Goal: Task Accomplishment & Management: Use online tool/utility

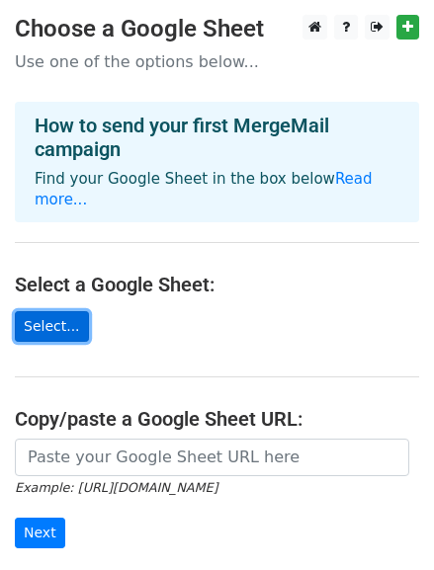
click at [48, 325] on link "Select..." at bounding box center [52, 326] width 74 height 31
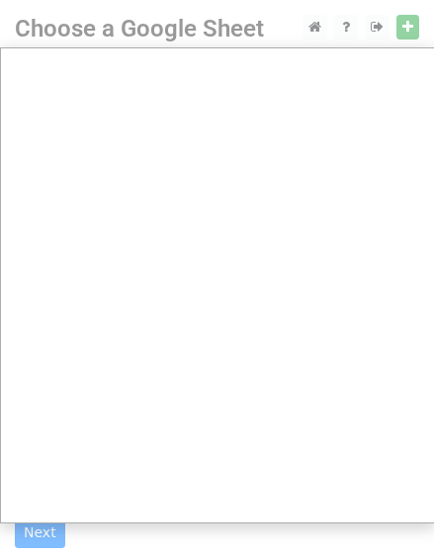
click at [405, 34] on div at bounding box center [217, 415] width 434 height 831
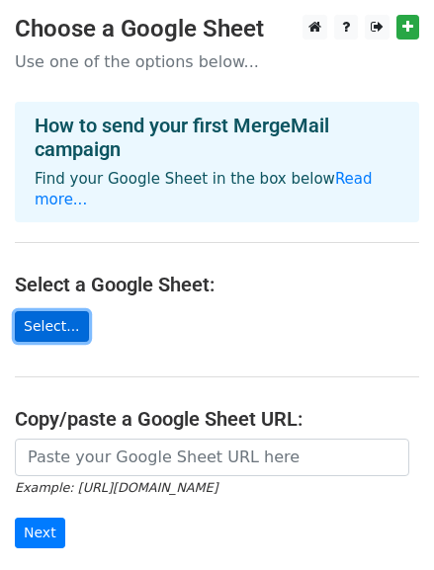
click at [67, 311] on link "Select..." at bounding box center [52, 326] width 74 height 31
click at [59, 313] on link "Select..." at bounding box center [52, 326] width 74 height 31
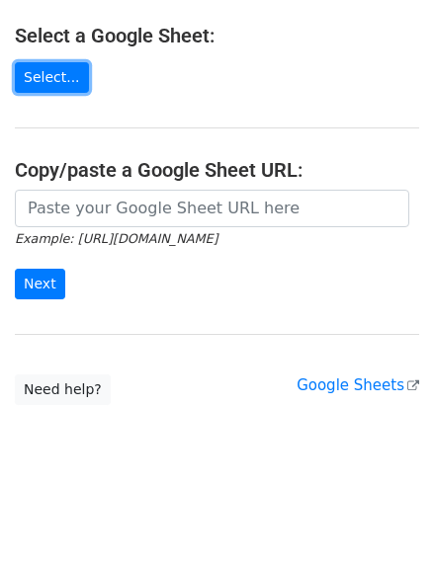
scroll to position [261, 0]
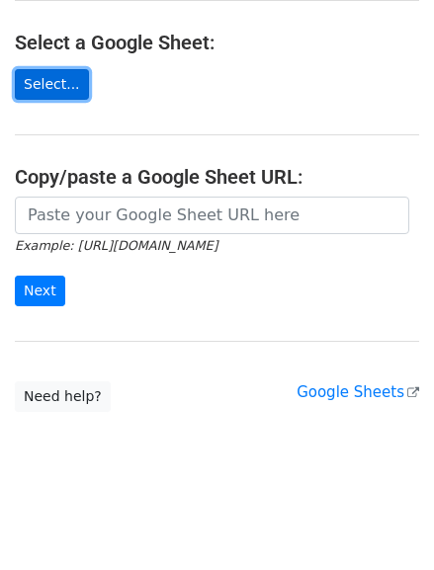
click at [41, 69] on link "Select..." at bounding box center [52, 84] width 74 height 31
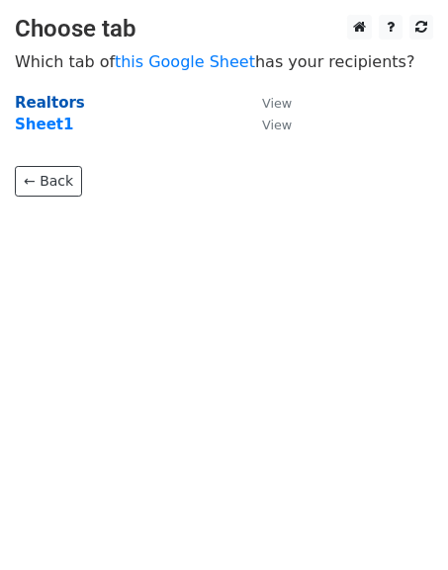
click at [50, 105] on strong "Realtors" at bounding box center [50, 103] width 70 height 18
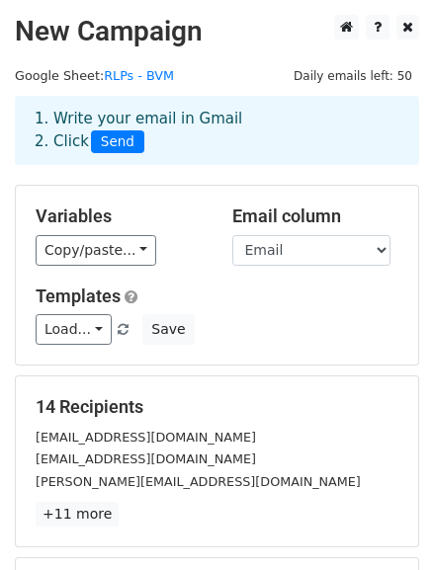
click at [348, 418] on h5 "14 Recipients" at bounding box center [217, 407] width 363 height 22
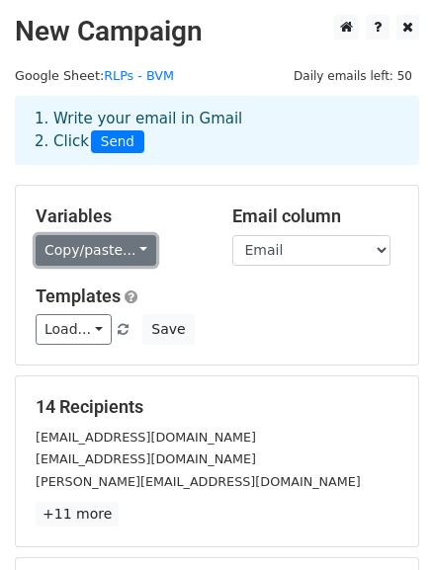
click at [137, 266] on link "Copy/paste..." at bounding box center [96, 250] width 121 height 31
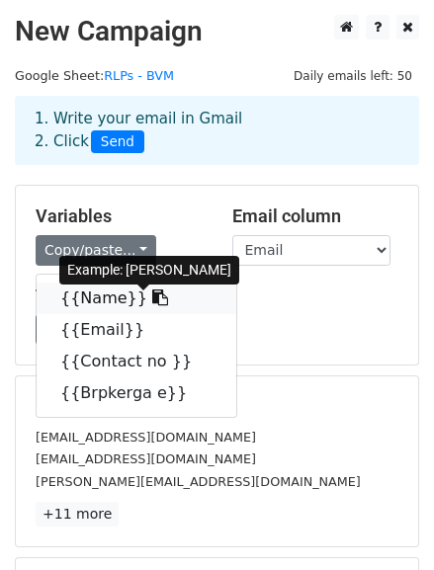
click at [166, 305] on icon at bounding box center [160, 297] width 16 height 16
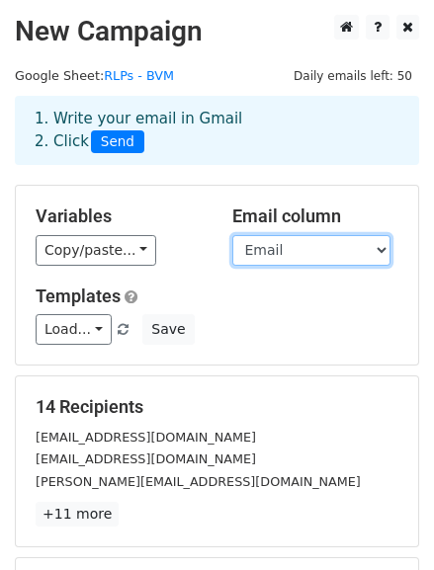
click at [299, 266] on select "Name Email Contact no Brpkerga e" at bounding box center [311, 250] width 158 height 31
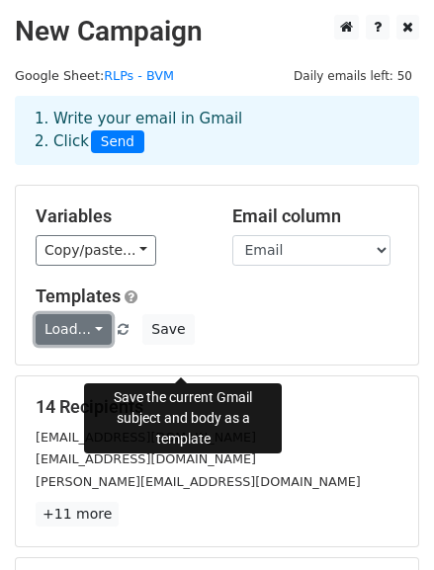
click at [86, 345] on link "Load..." at bounding box center [74, 329] width 76 height 31
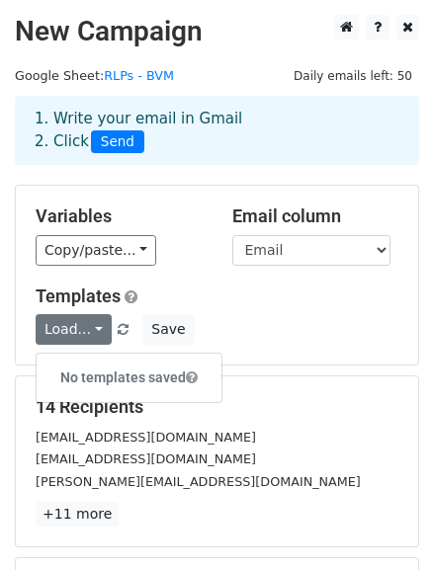
click at [361, 332] on div "Templates Load... No templates saved Save" at bounding box center [217, 316] width 392 height 60
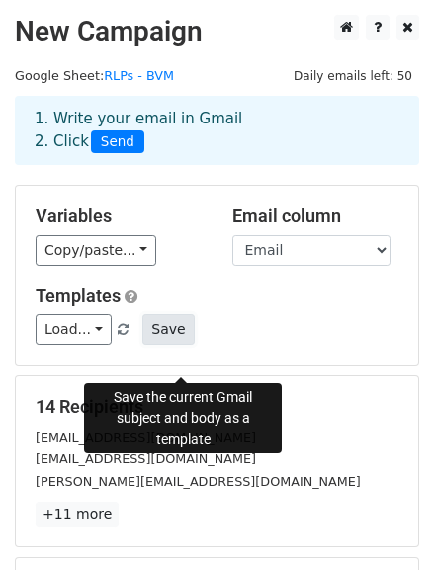
click at [190, 345] on button "Save" at bounding box center [167, 329] width 51 height 31
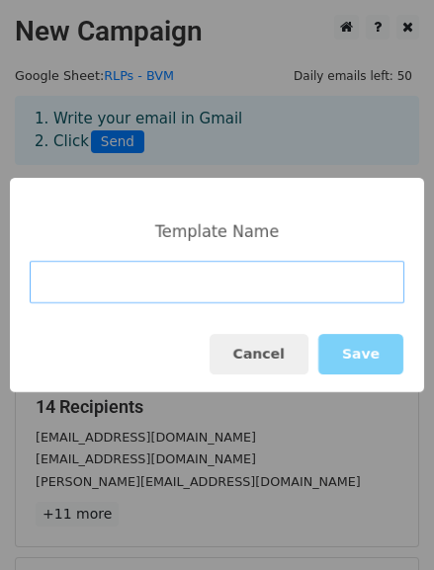
click at [105, 286] on input at bounding box center [217, 282] width 374 height 42
paste input "BAYVIEW VILLAGE LIVING"
type input "BAYVIEW VILLAGE LIVING"
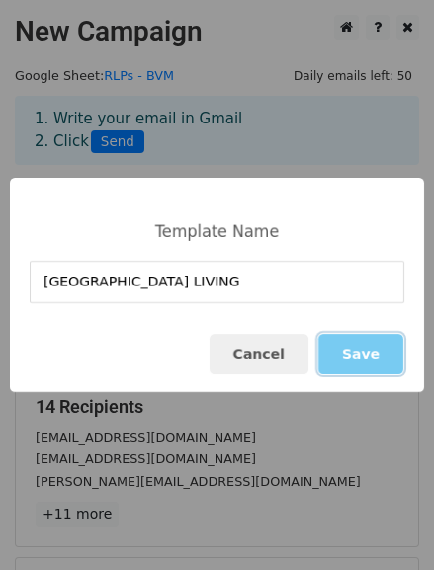
click at [368, 353] on button "Save" at bounding box center [360, 354] width 85 height 41
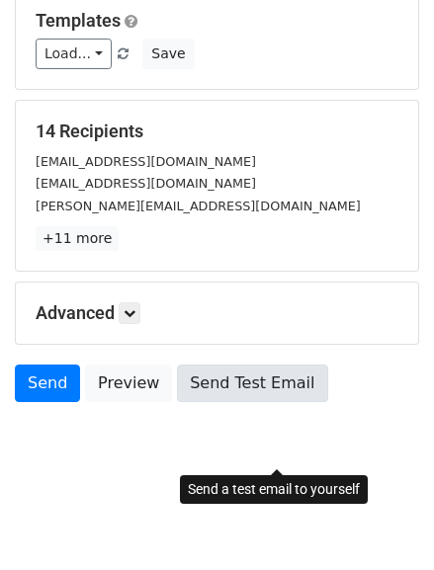
scroll to position [343, 0]
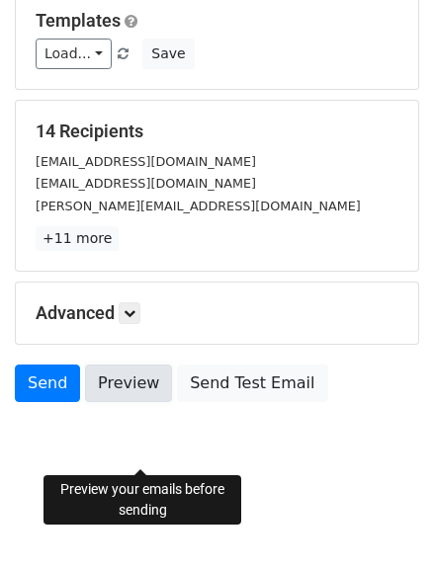
click at [131, 388] on link "Preview" at bounding box center [128, 384] width 87 height 38
click at [152, 375] on link "Preview" at bounding box center [128, 384] width 87 height 38
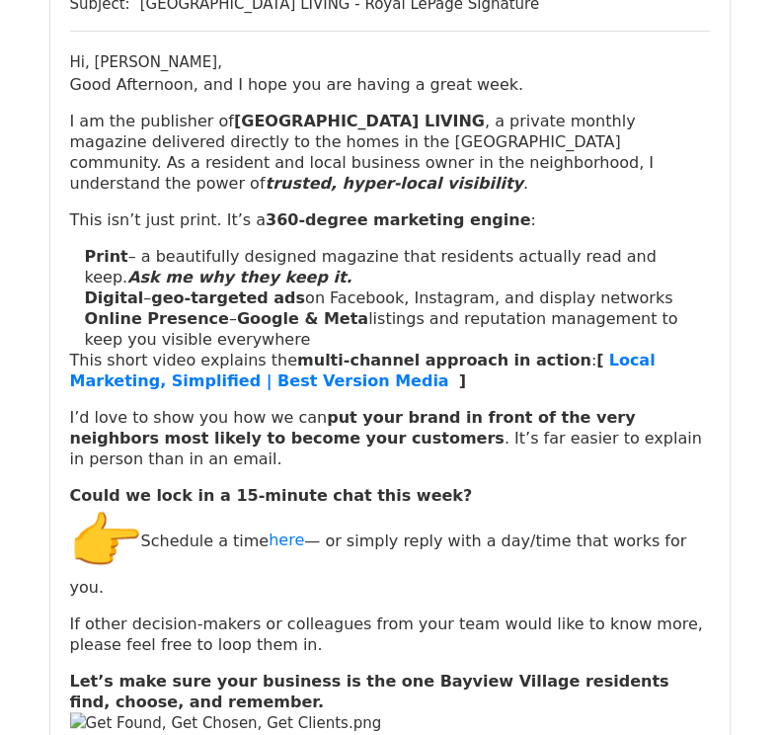
scroll to position [296, 0]
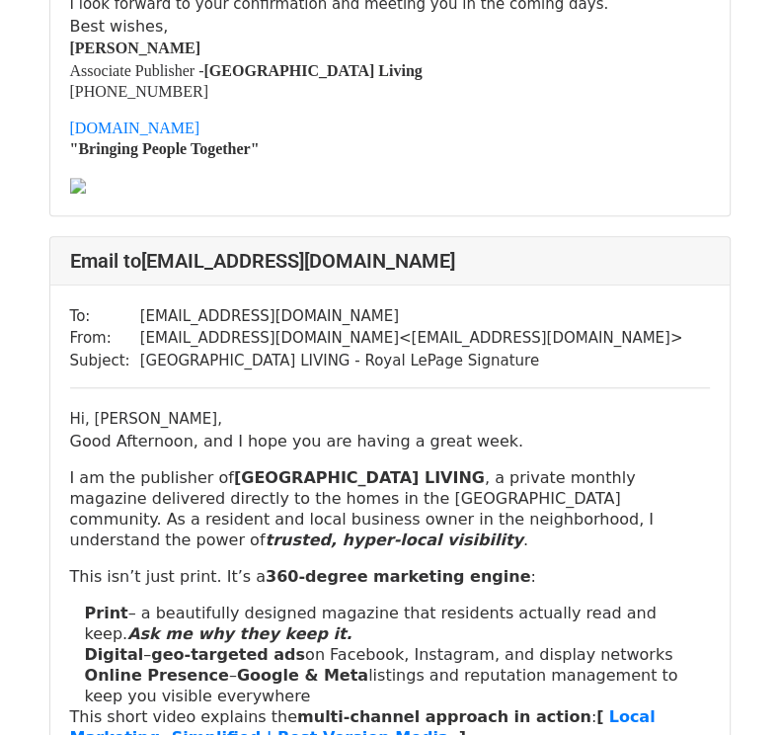
scroll to position [4149, 0]
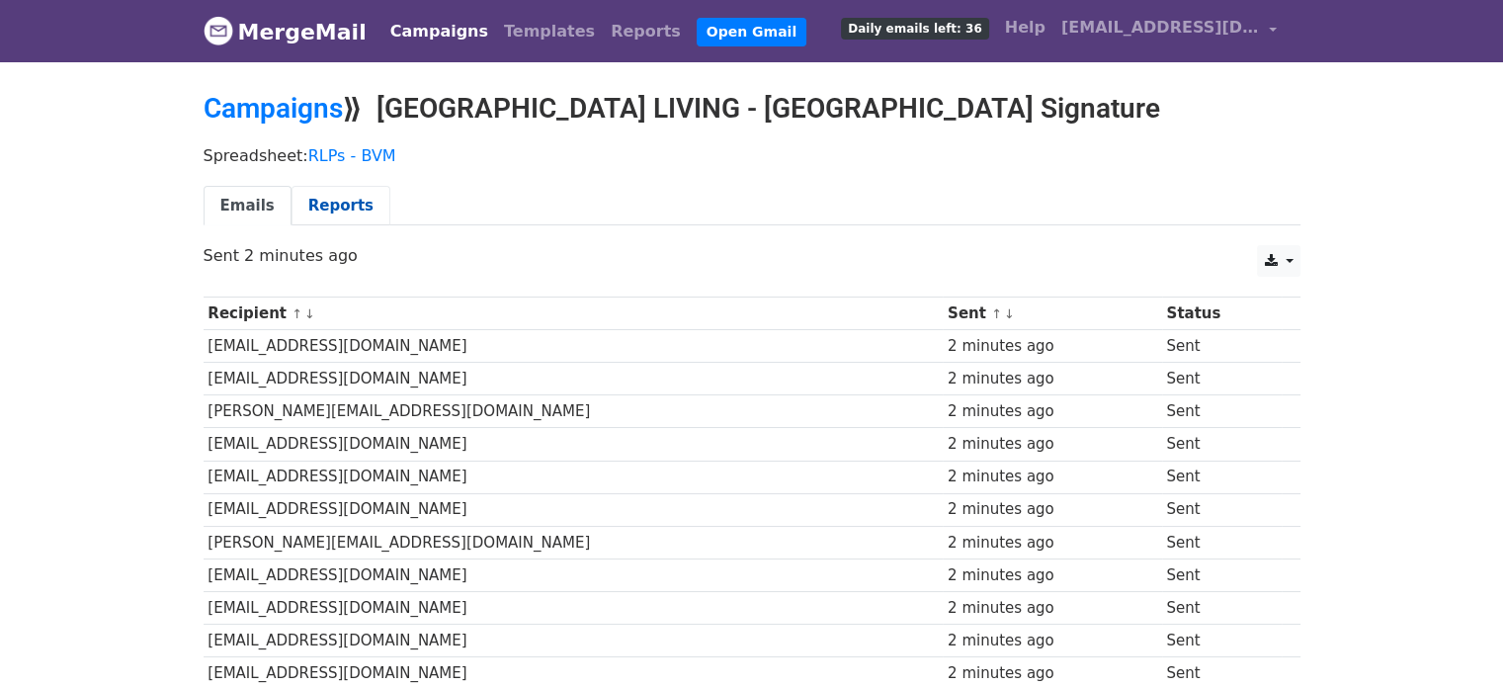
click at [336, 216] on link "Reports" at bounding box center [340, 206] width 99 height 41
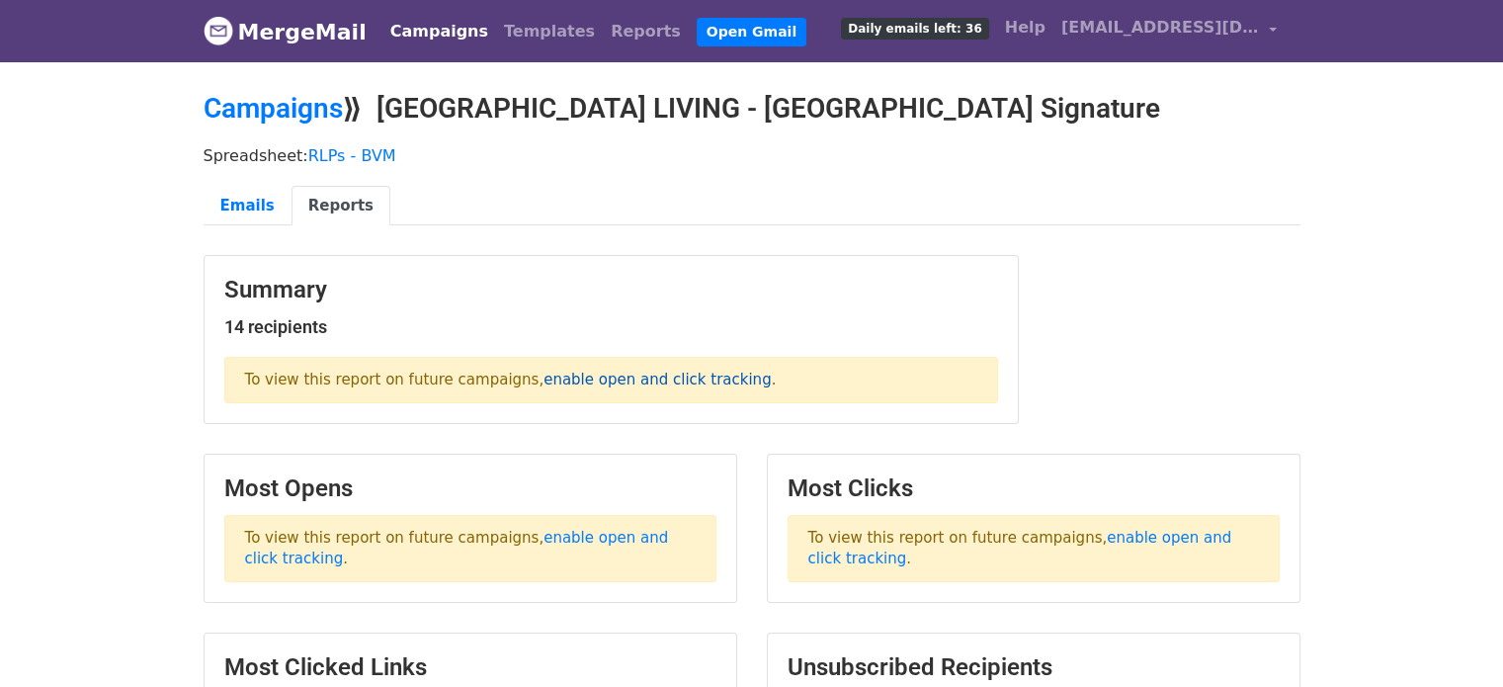
click at [620, 388] on link "enable open and click tracking" at bounding box center [656, 379] width 227 height 18
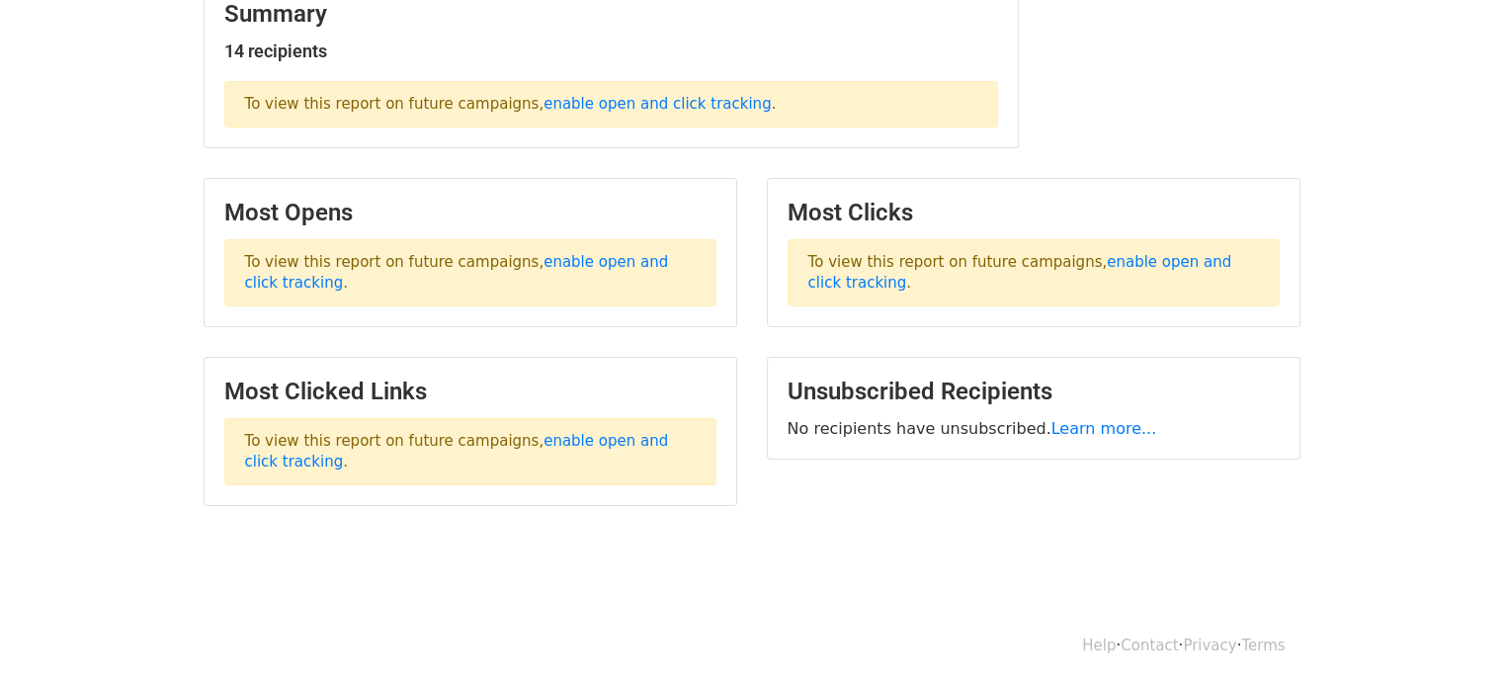
scroll to position [339, 0]
click at [596, 438] on link "enable open and click tracking" at bounding box center [457, 451] width 424 height 39
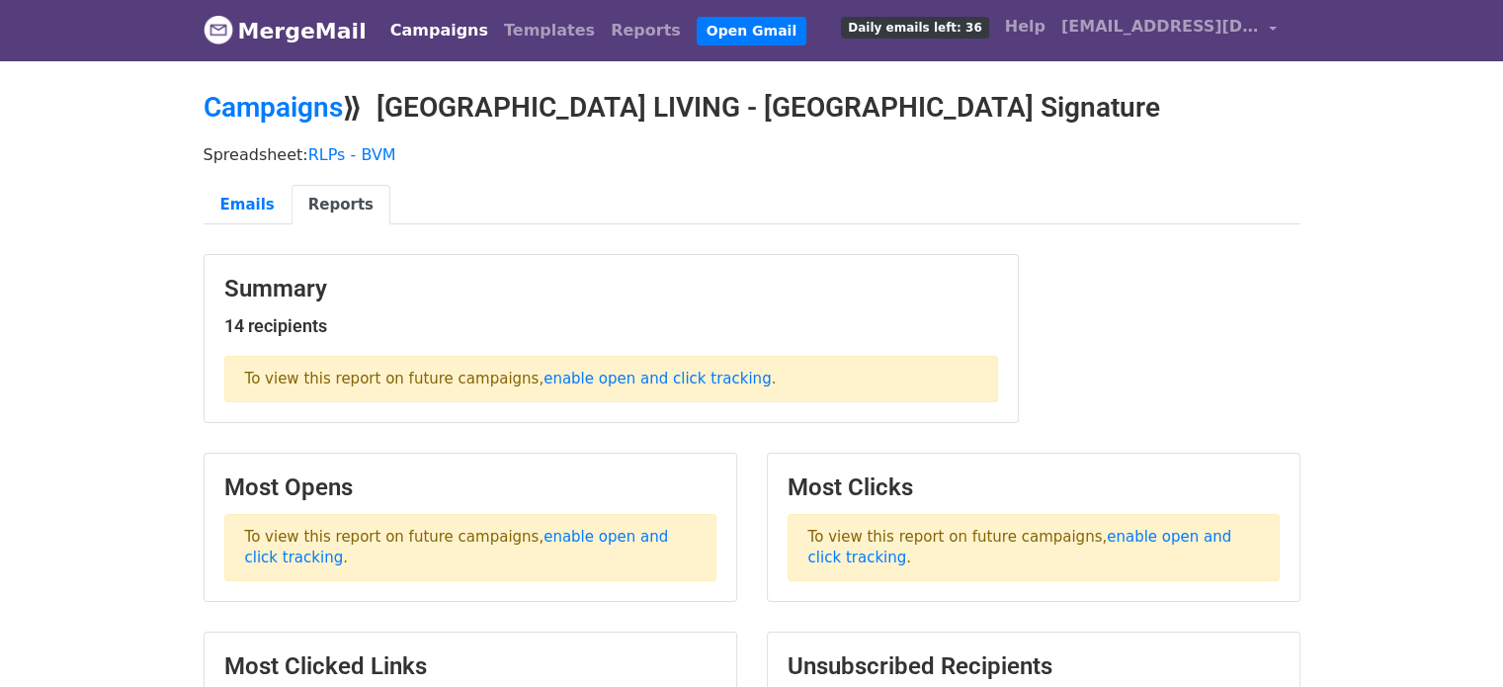
scroll to position [0, 0]
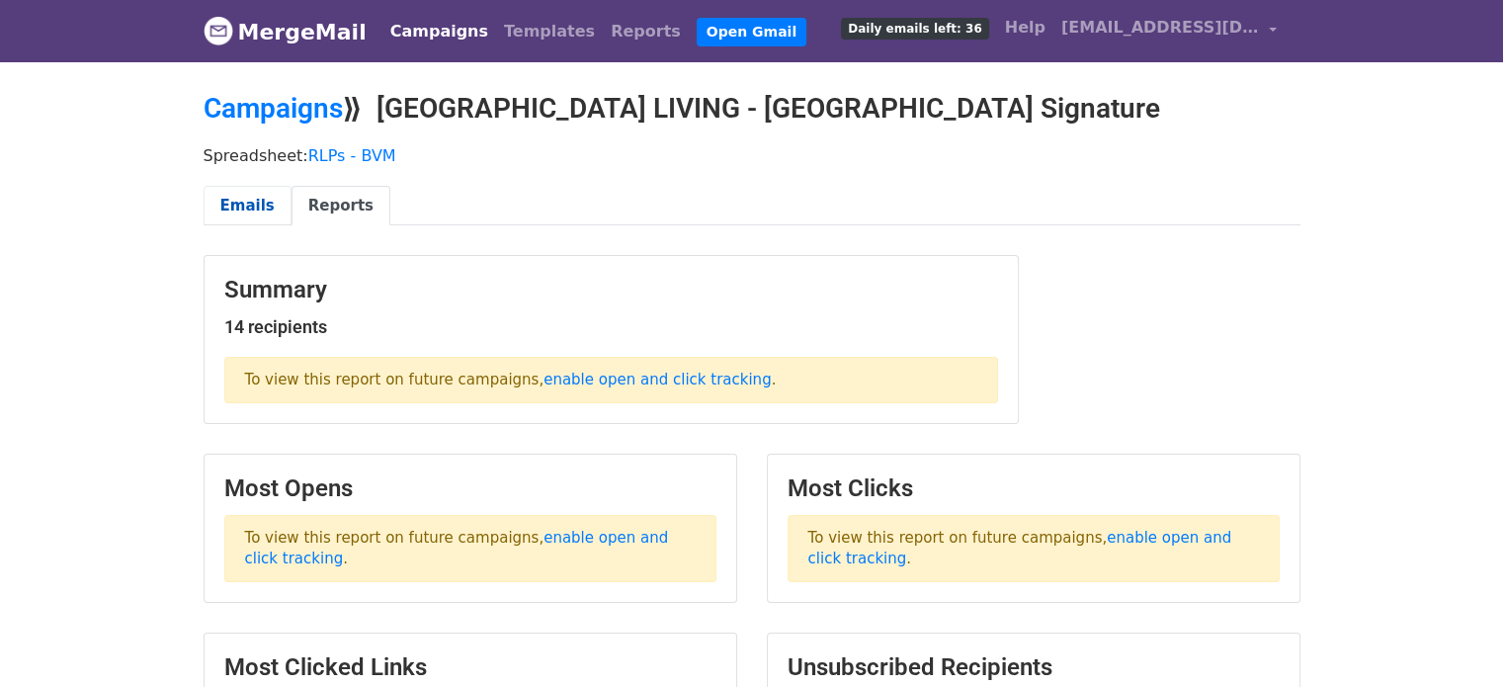
click at [257, 215] on link "Emails" at bounding box center [248, 206] width 88 height 41
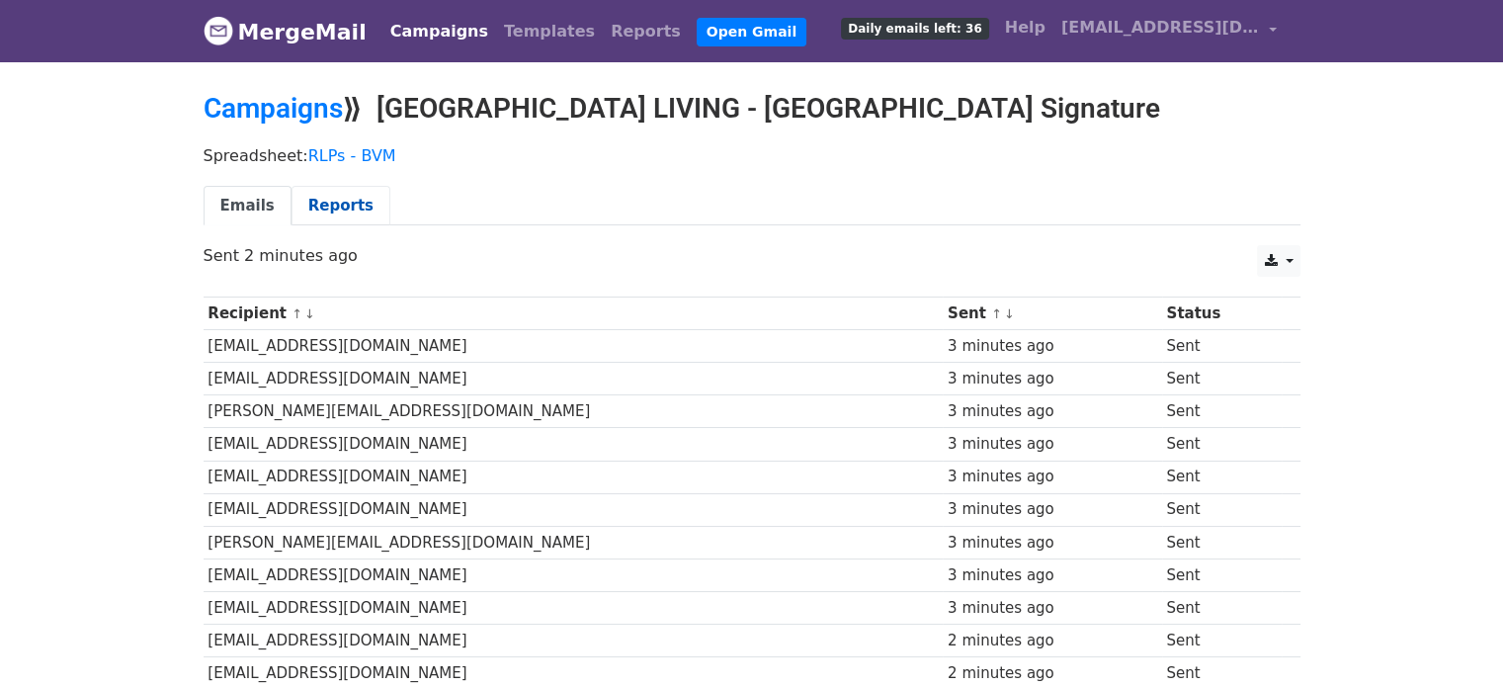
click at [324, 216] on link "Reports" at bounding box center [340, 206] width 99 height 41
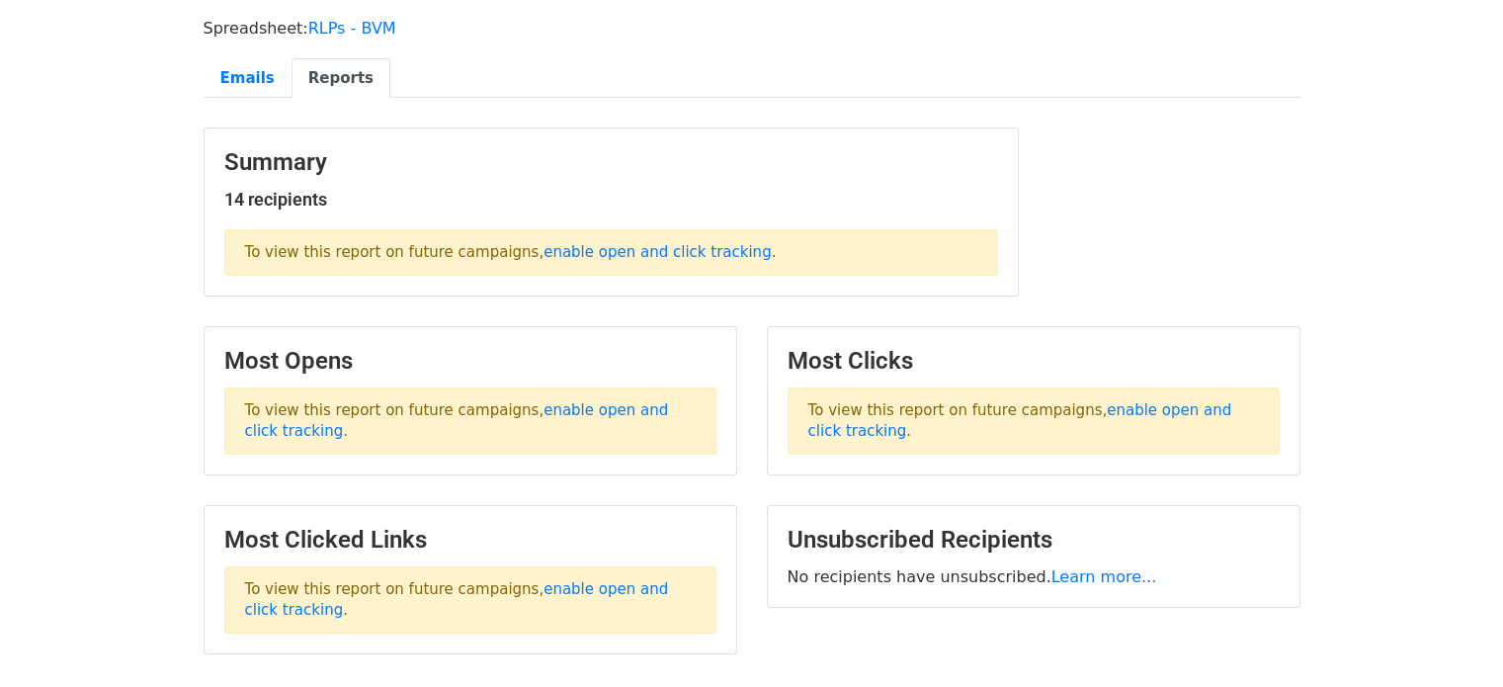
scroll to position [99, 0]
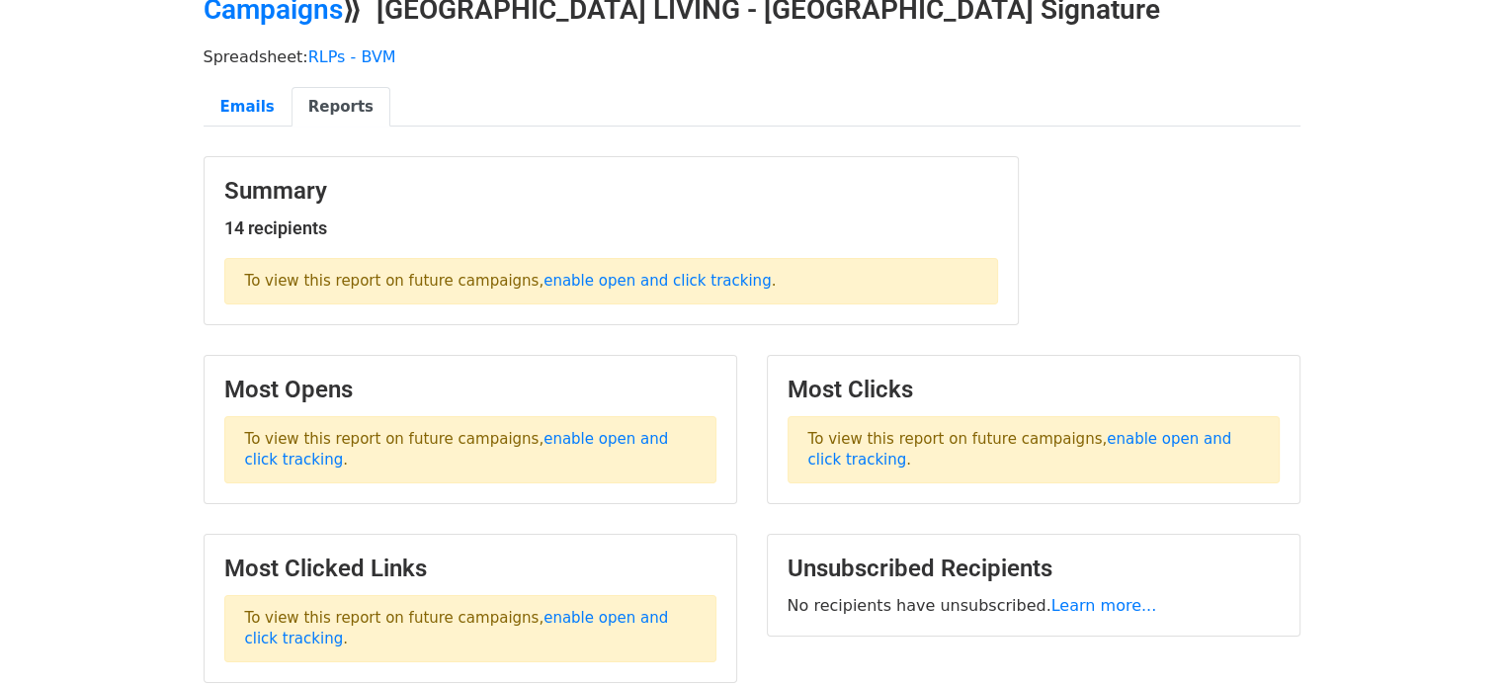
click at [632, 289] on link "enable open and click tracking" at bounding box center [656, 281] width 227 height 18
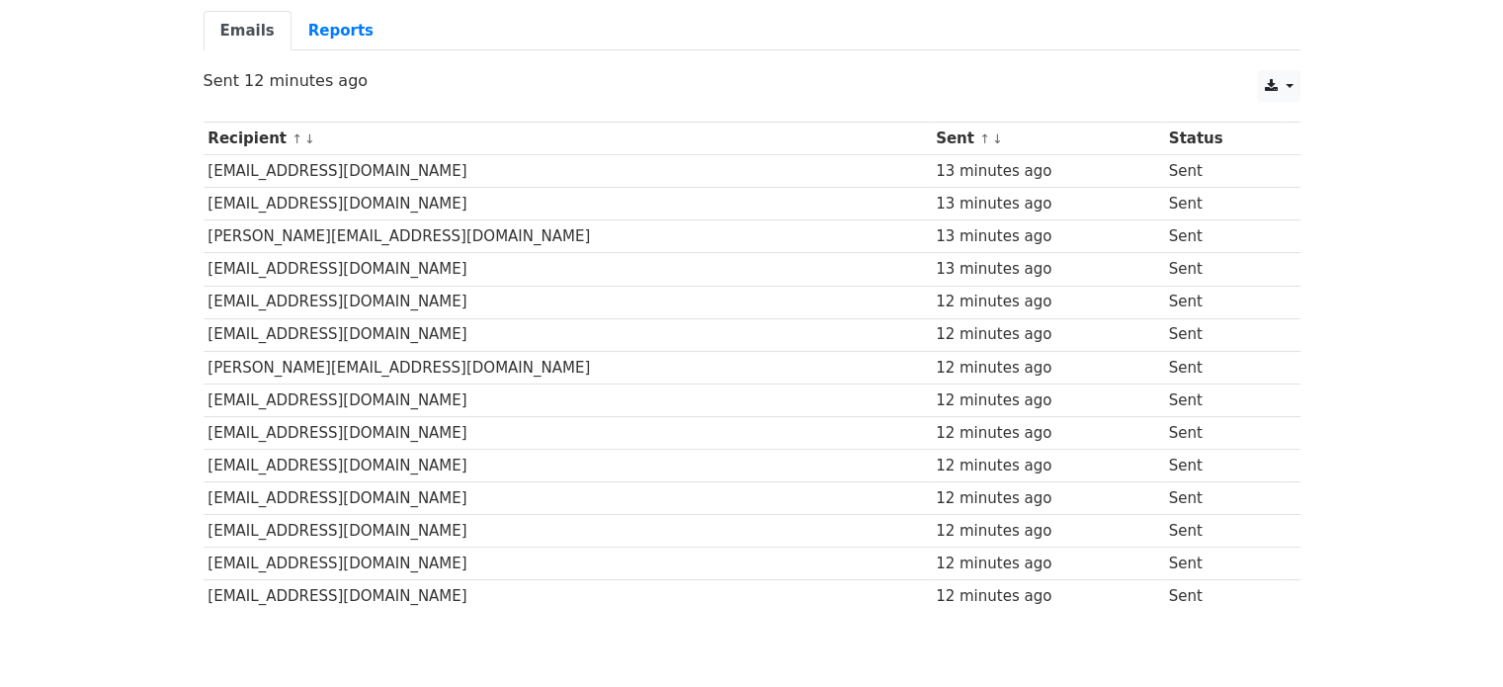
scroll to position [198, 0]
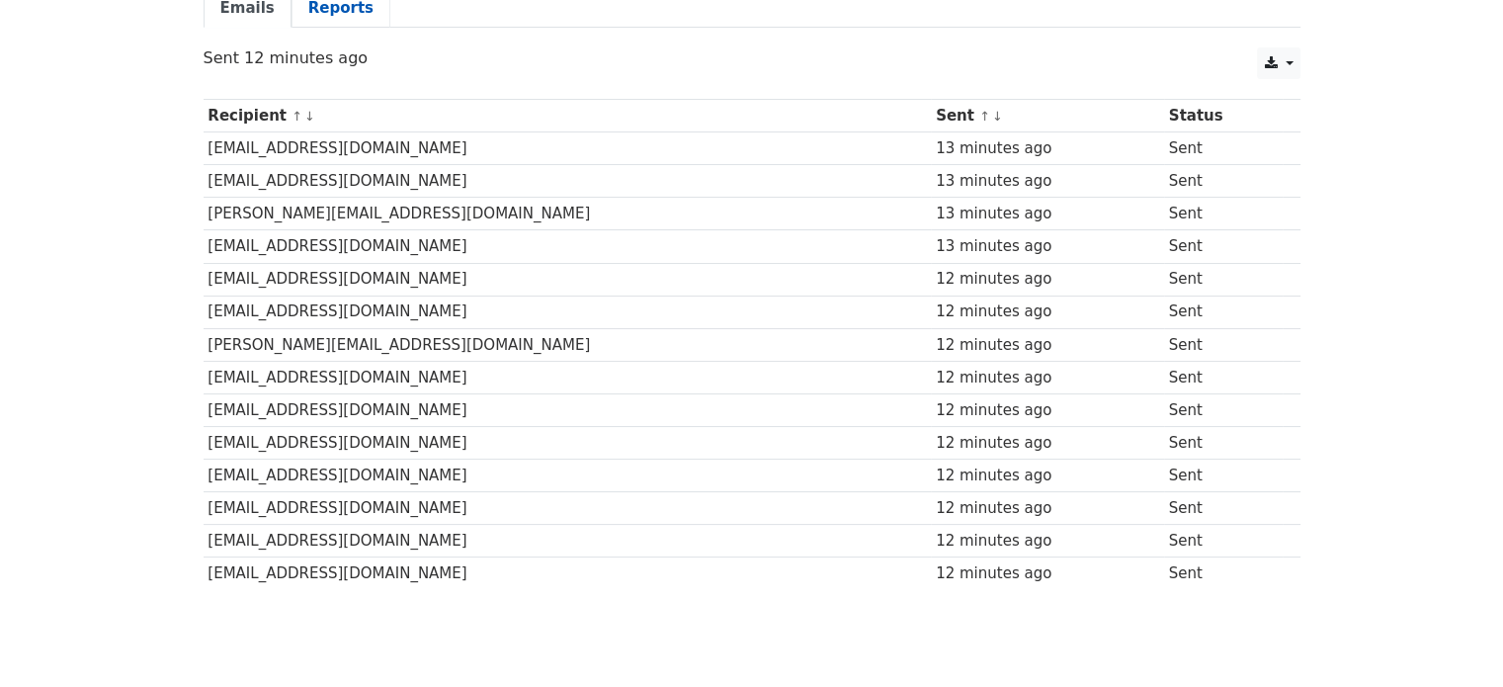
click at [355, 25] on link "Reports" at bounding box center [340, 8] width 99 height 41
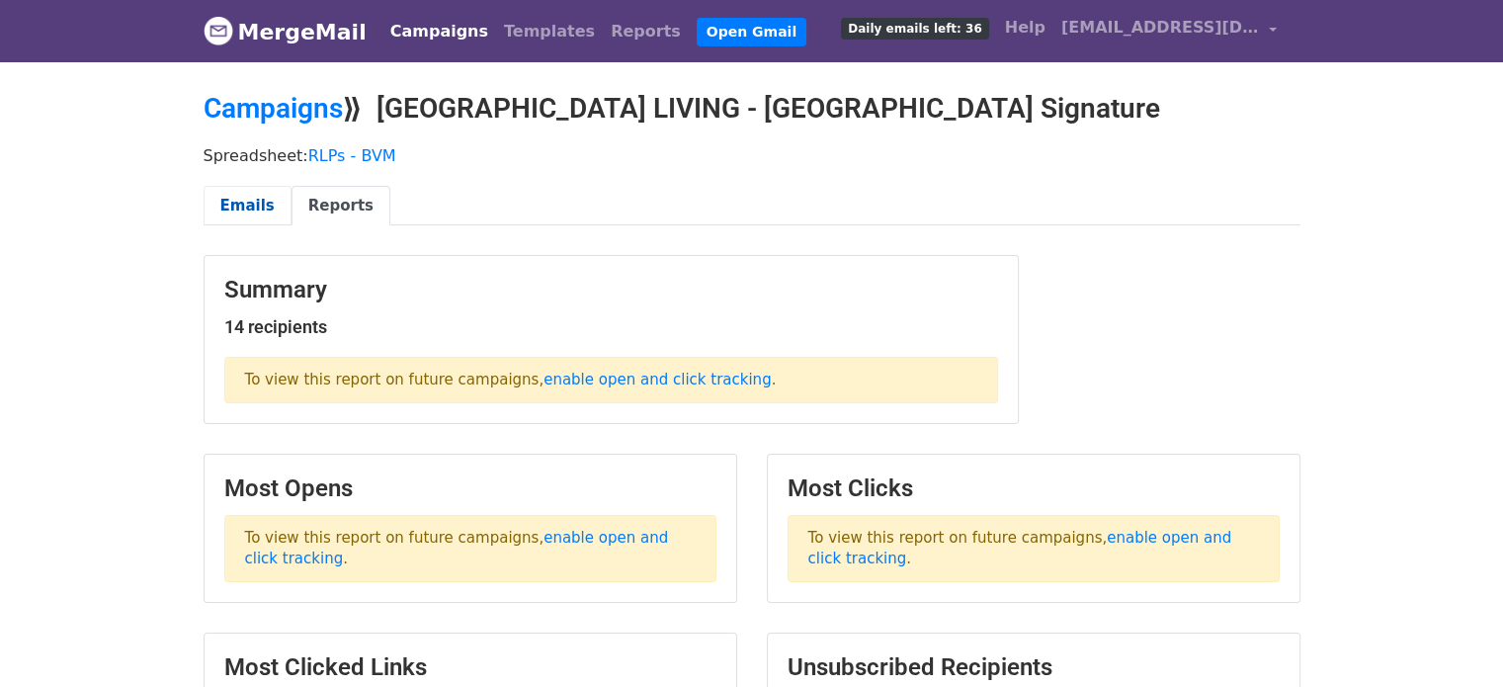
click at [254, 212] on link "Emails" at bounding box center [248, 206] width 88 height 41
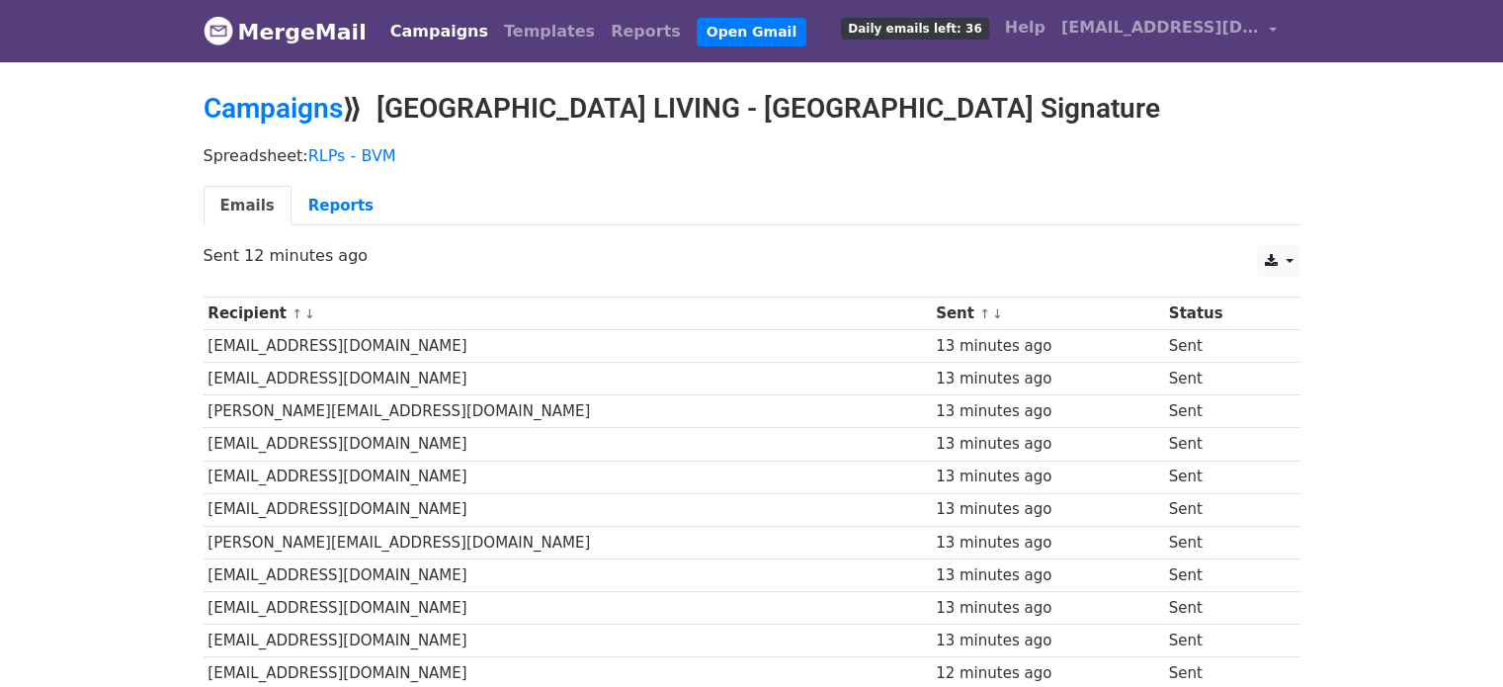
scroll to position [198, 0]
